Goal: Navigation & Orientation: Find specific page/section

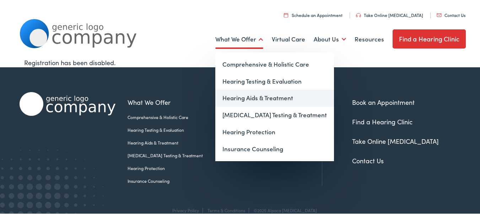
click at [238, 97] on link "Hearing Aids & Treatment" at bounding box center [274, 97] width 119 height 17
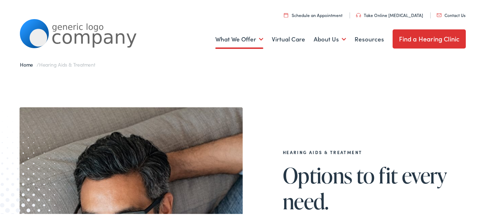
click at [402, 36] on link "Find a Hearing Clinic" at bounding box center [428, 37] width 73 height 19
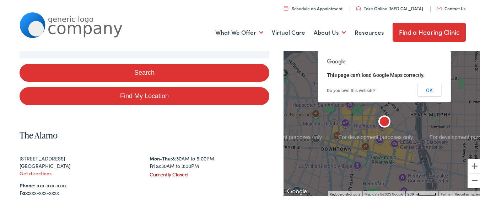
scroll to position [142, 0]
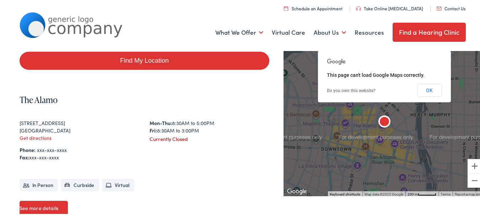
click at [148, 58] on link "Find My Location" at bounding box center [145, 60] width 250 height 18
type input "[GEOGRAPHIC_DATA], [US_STATE]"
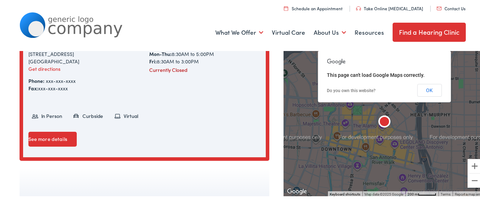
scroll to position [178, 0]
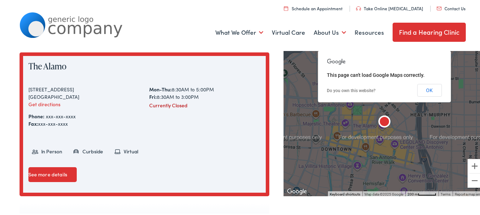
drag, startPoint x: 431, startPoint y: 88, endPoint x: 426, endPoint y: 87, distance: 4.7
click at [429, 87] on button "OK" at bounding box center [429, 89] width 24 height 13
